Goal: Find specific page/section: Find specific page/section

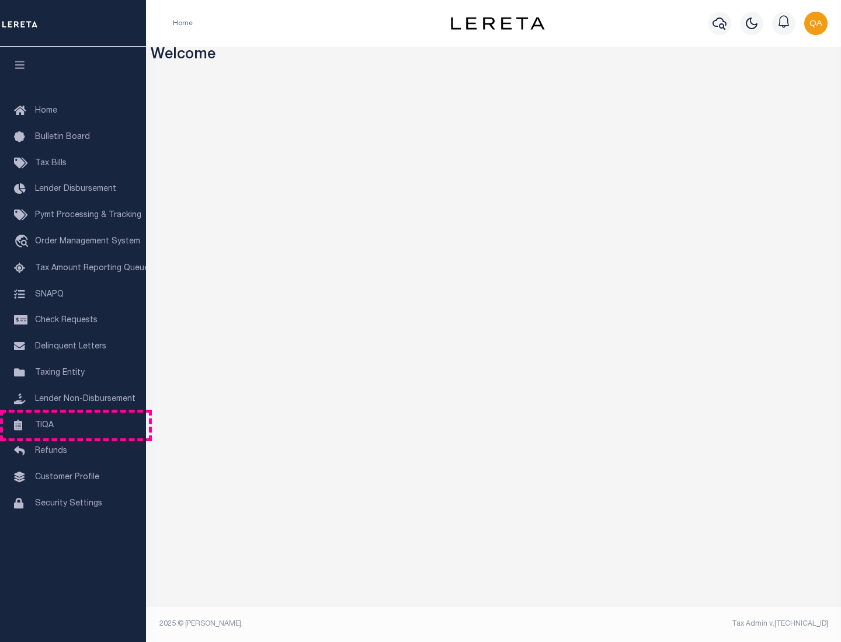
click at [73, 425] on link "TIQA" at bounding box center [73, 426] width 146 height 26
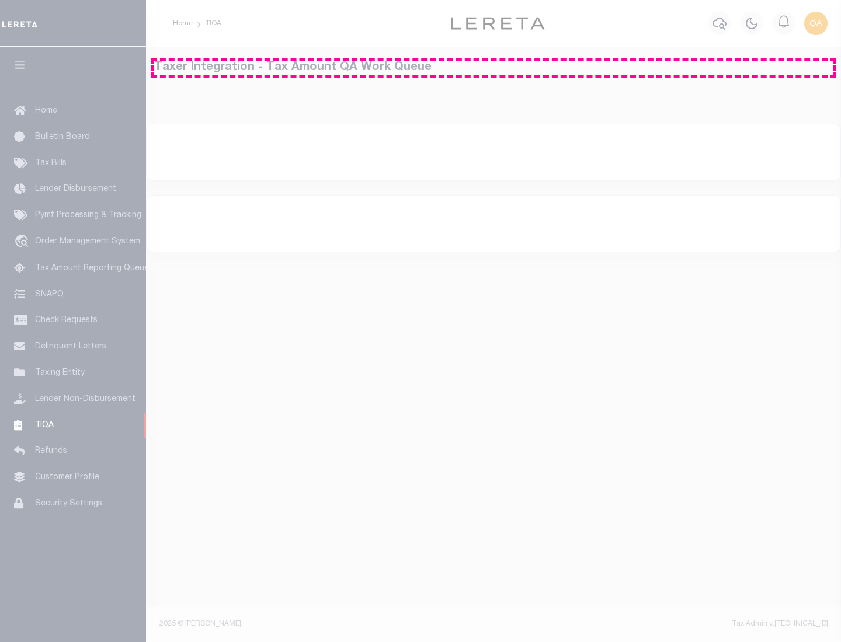
select select "200"
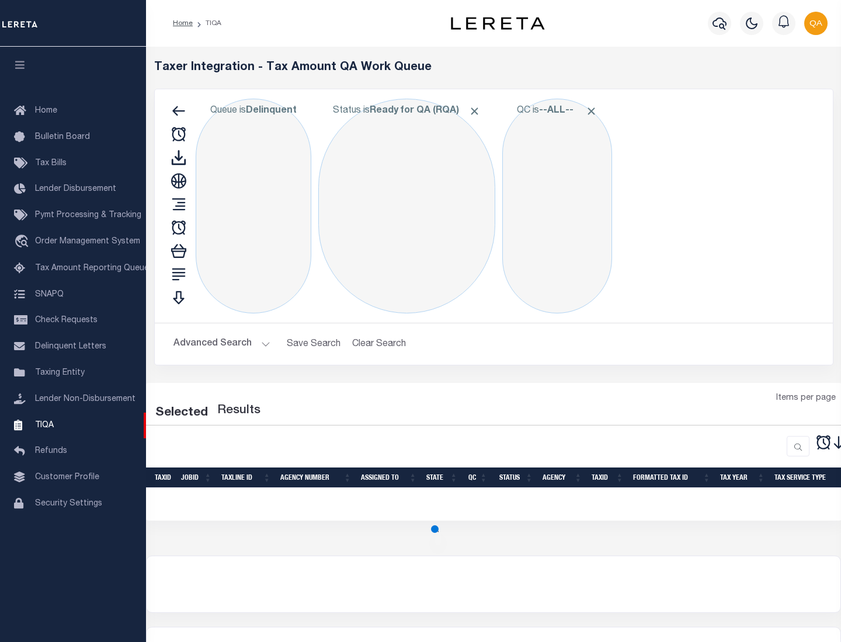
select select "200"
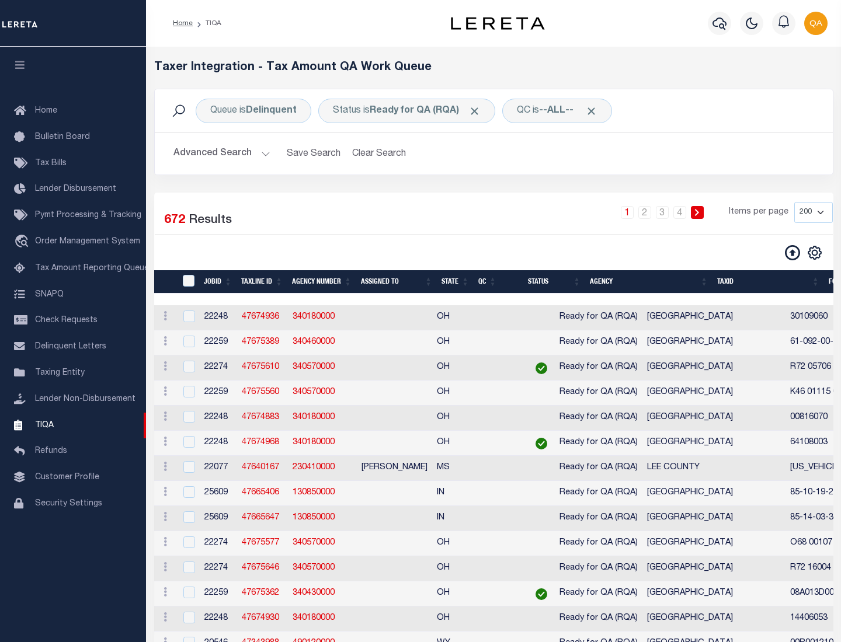
click at [478, 111] on span "Click to Remove" at bounding box center [474, 111] width 12 height 12
